Goal: Information Seeking & Learning: Learn about a topic

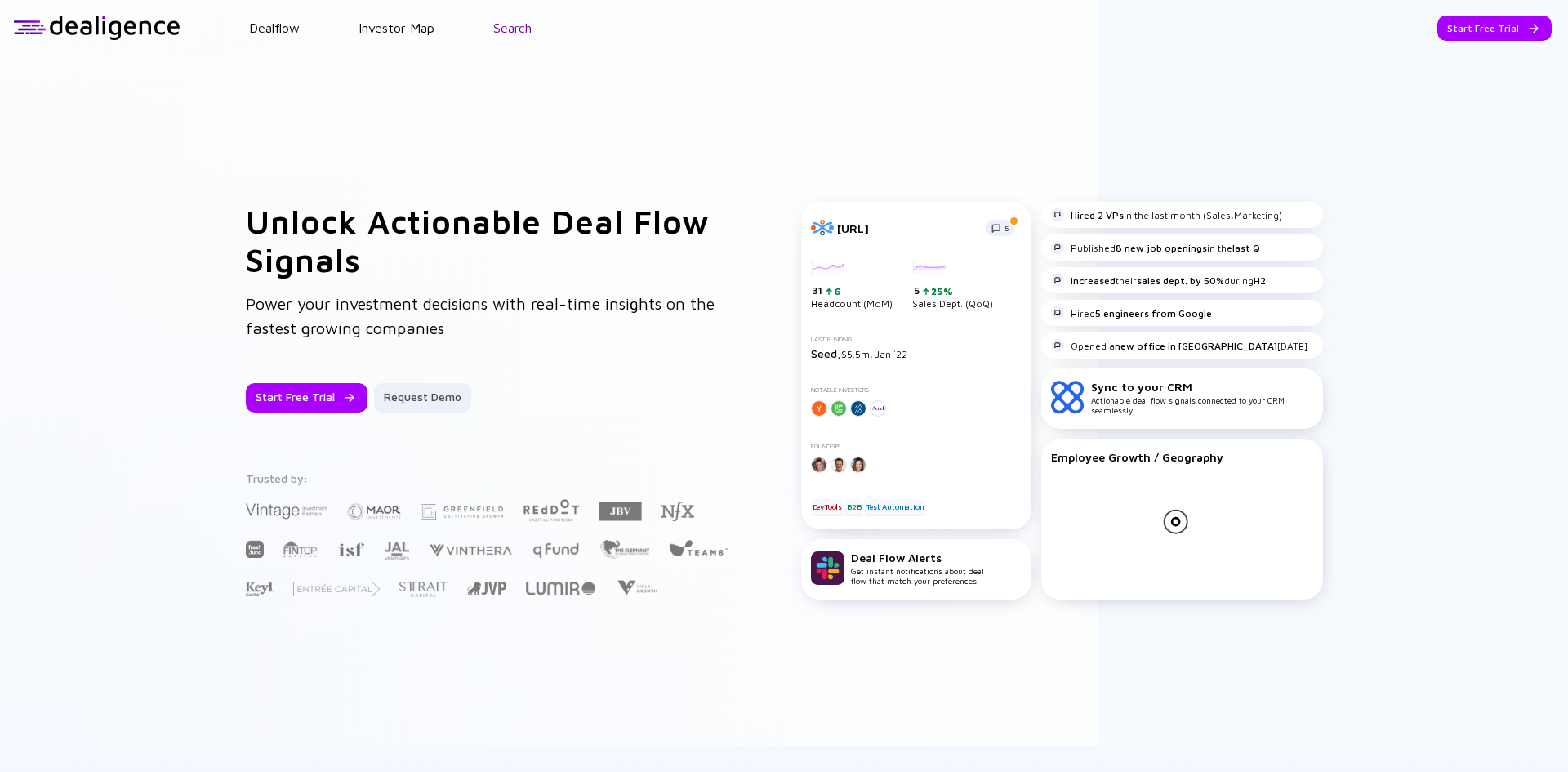
click at [509, 29] on link "Search" at bounding box center [512, 28] width 39 height 15
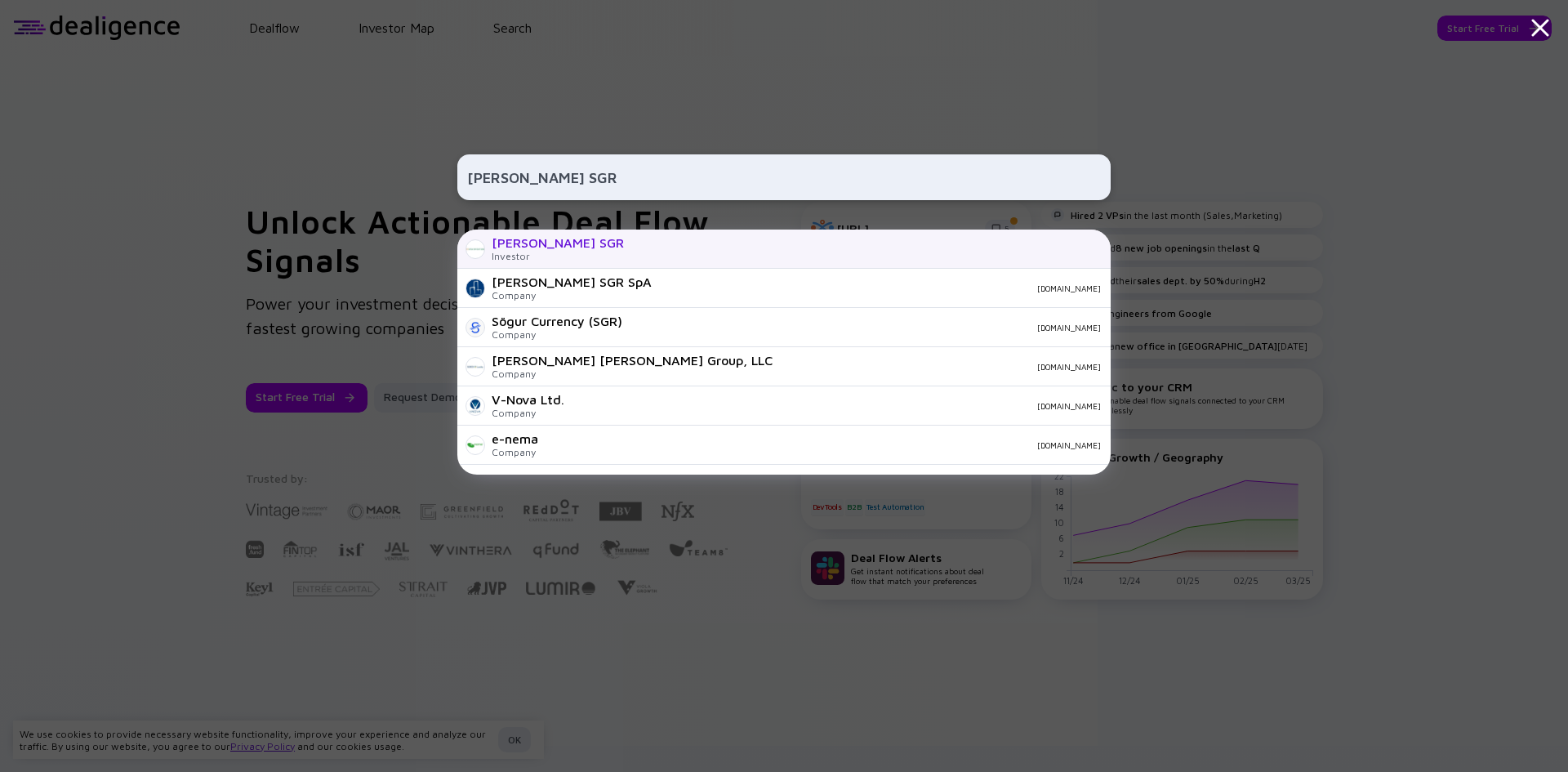
type input "[PERSON_NAME] SGR"
click at [534, 241] on div "[PERSON_NAME] SGR" at bounding box center [558, 243] width 132 height 15
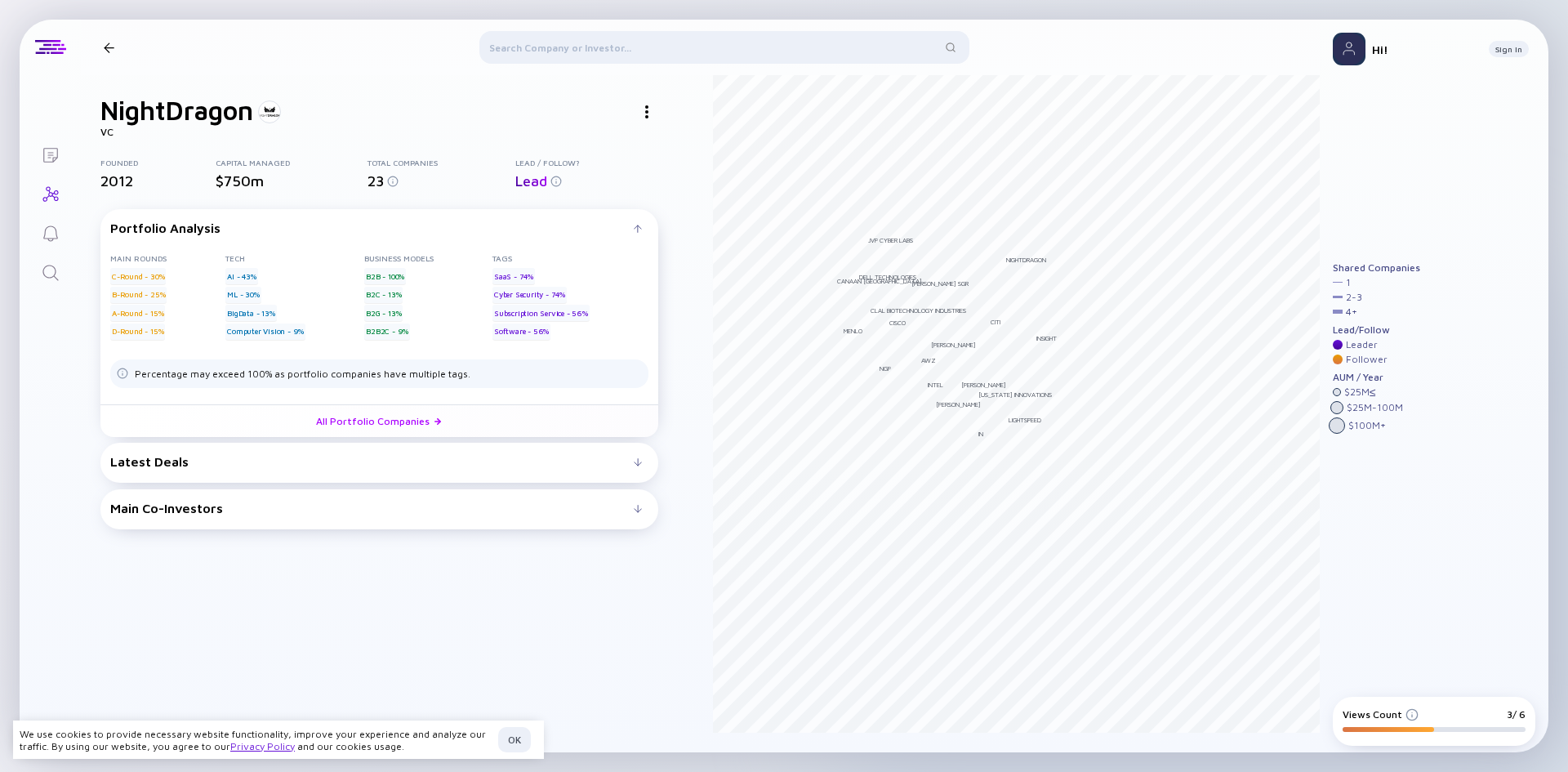
click at [99, 39] on header at bounding box center [700, 47] width 1240 height 56
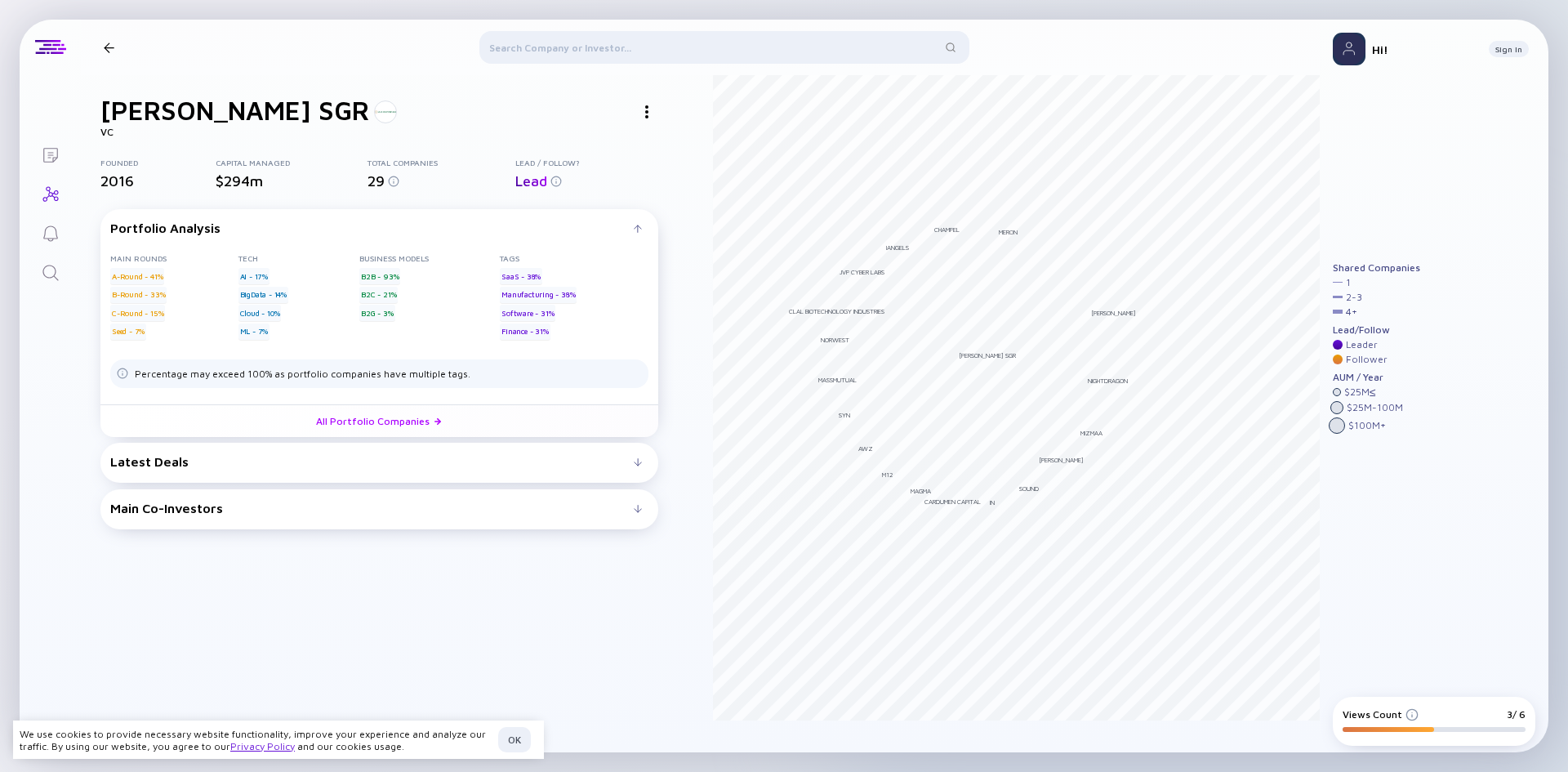
click at [640, 513] on div at bounding box center [637, 509] width 8 height 8
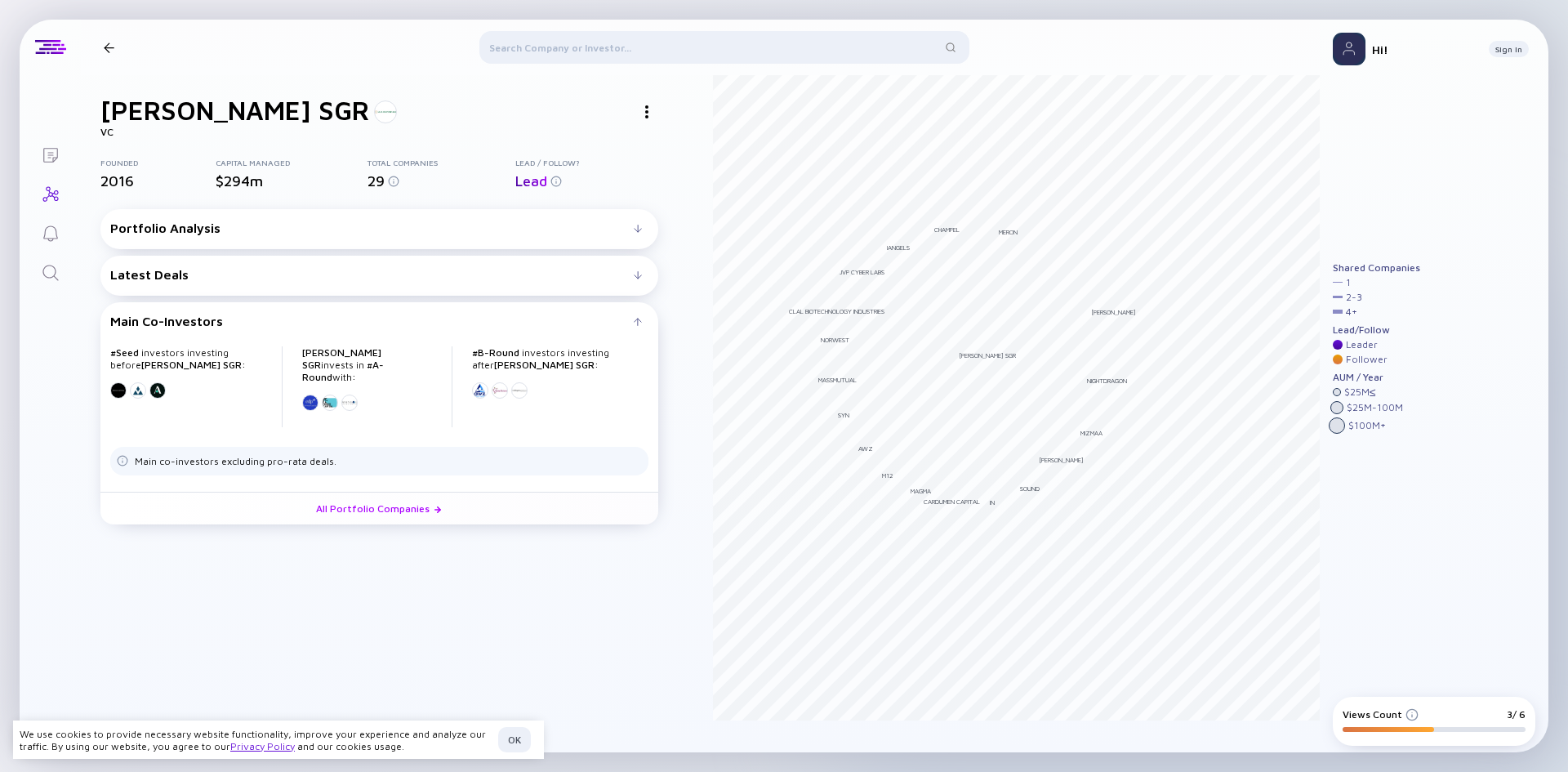
click at [217, 277] on div "Latest Deals" at bounding box center [372, 275] width 524 height 15
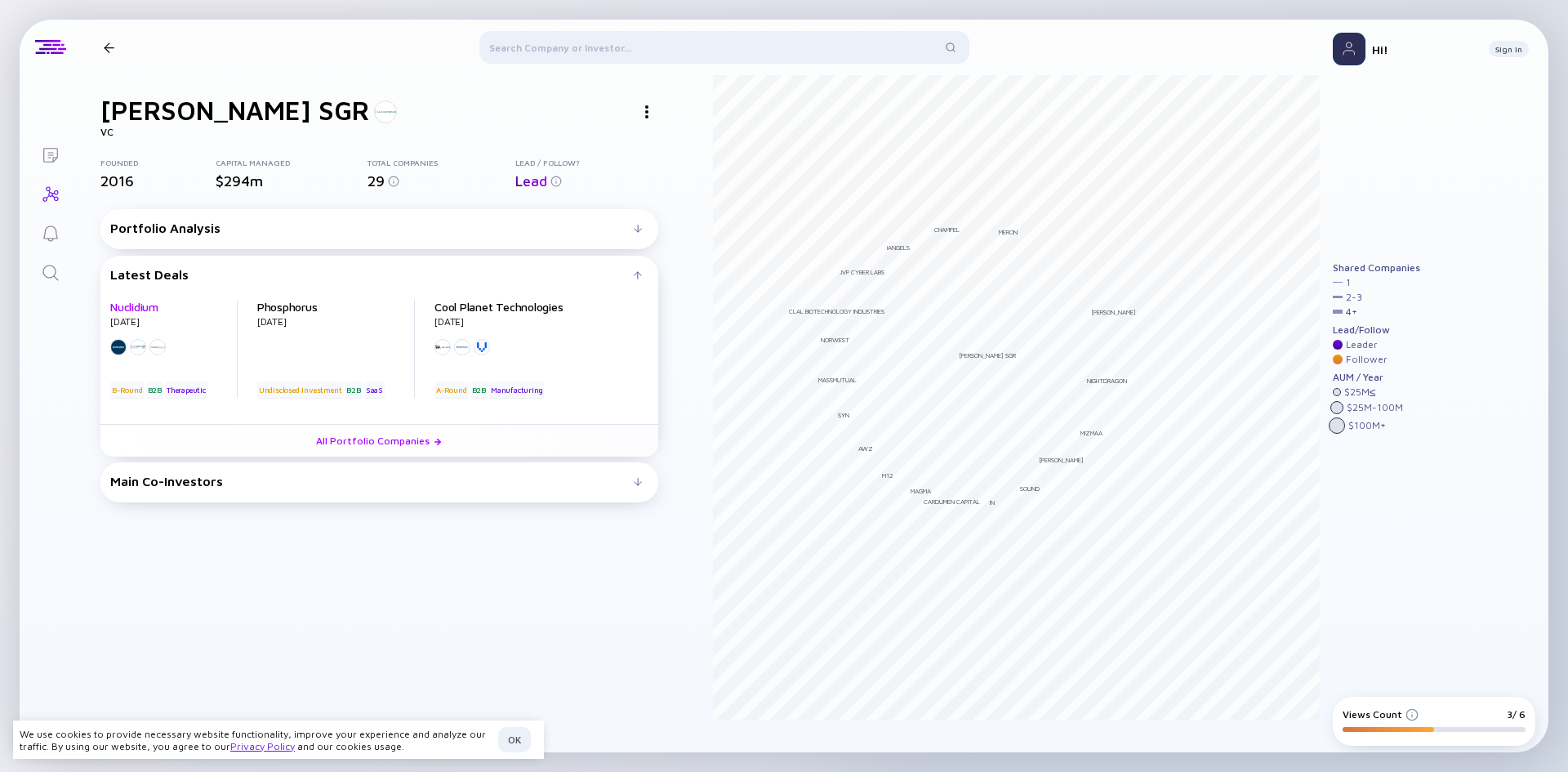
click at [140, 309] on link "Nuclidium" at bounding box center [134, 306] width 48 height 14
